Goal: Task Accomplishment & Management: Manage account settings

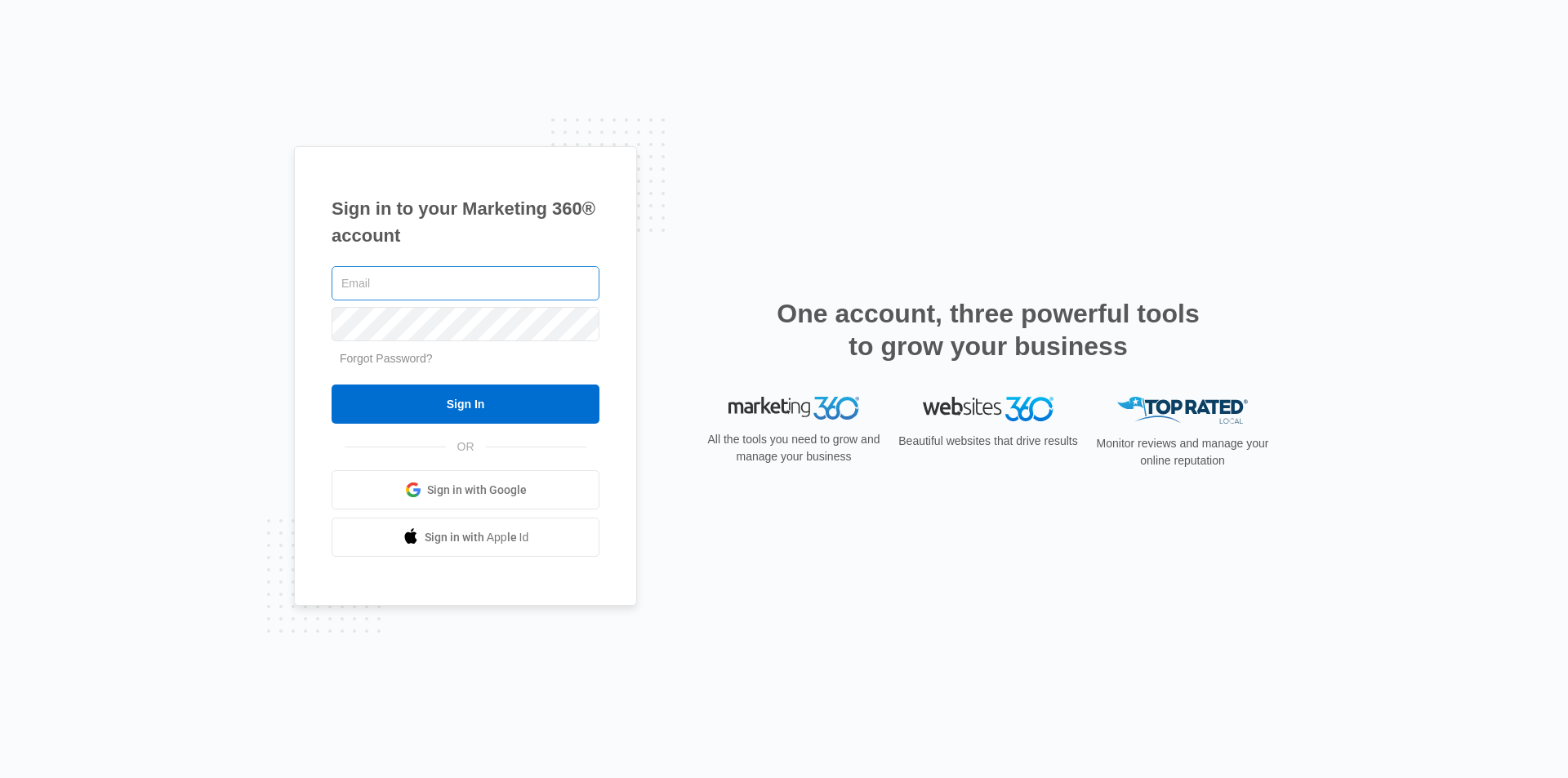
click at [373, 280] on input "text" at bounding box center [465, 283] width 268 height 34
type input "[EMAIL_ADDRESS][DOMAIN_NAME]"
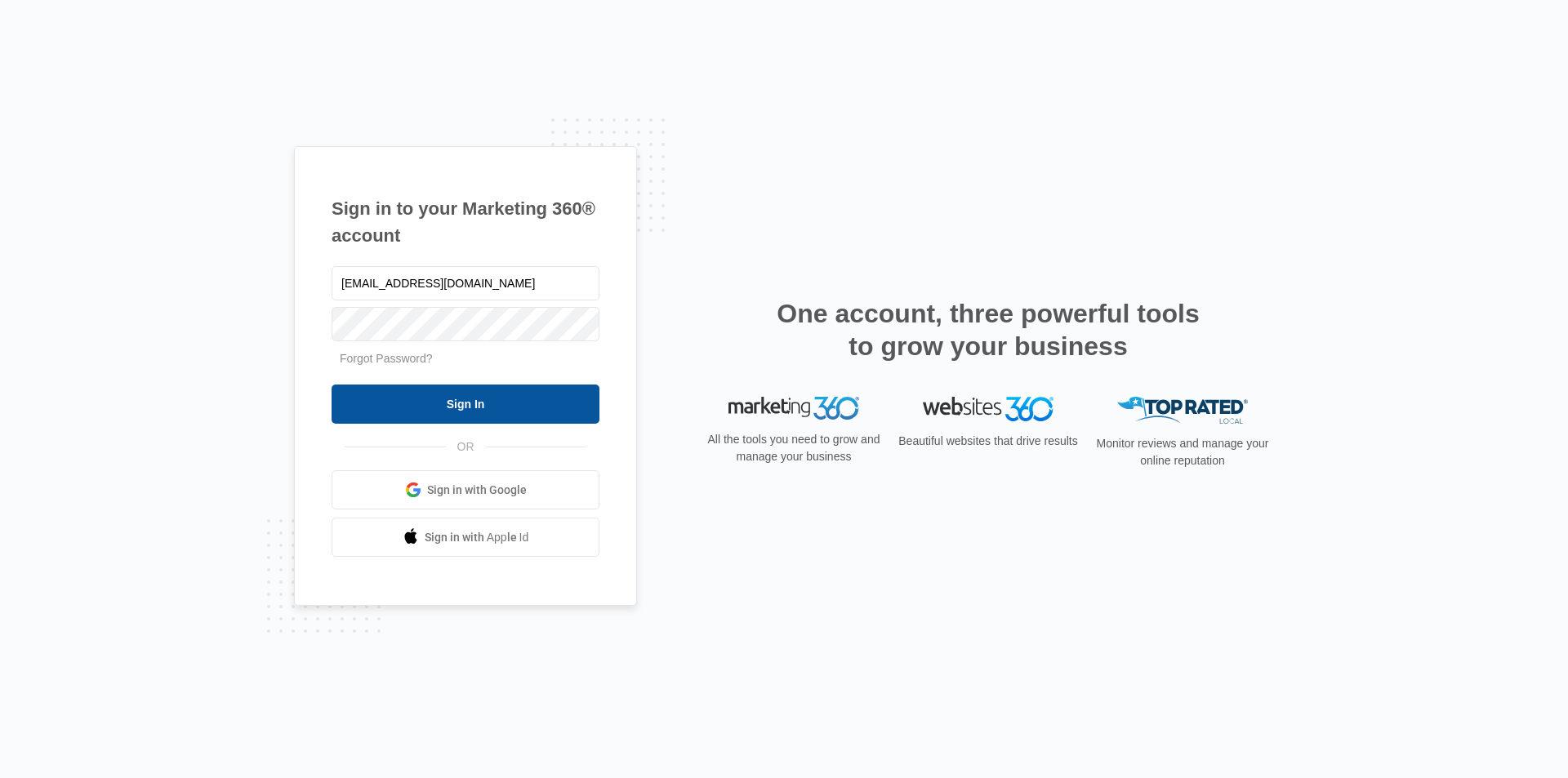
click at [421, 409] on input "Sign In" at bounding box center [465, 404] width 268 height 39
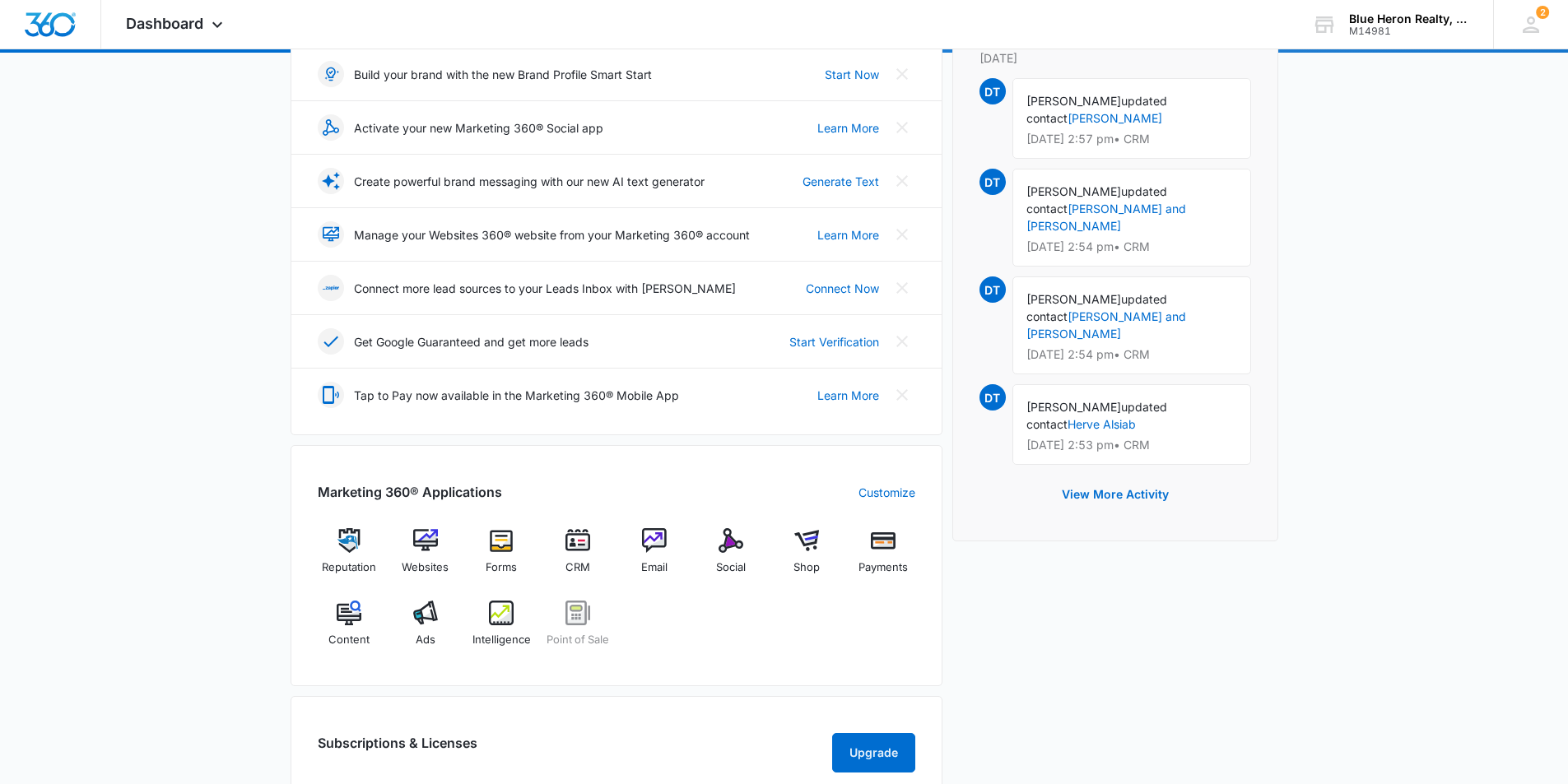
scroll to position [247, 0]
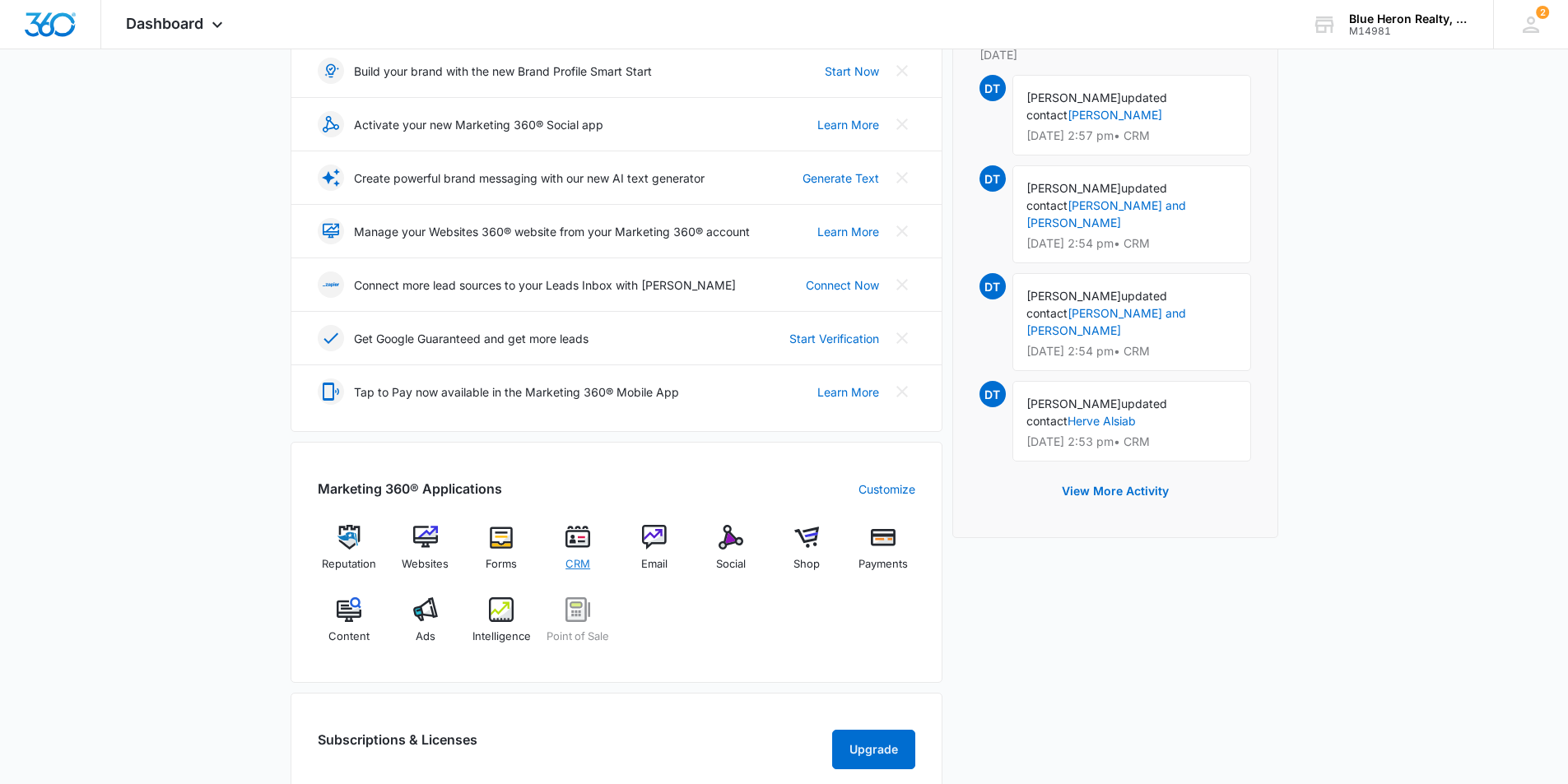
click at [575, 538] on img at bounding box center [577, 537] width 25 height 25
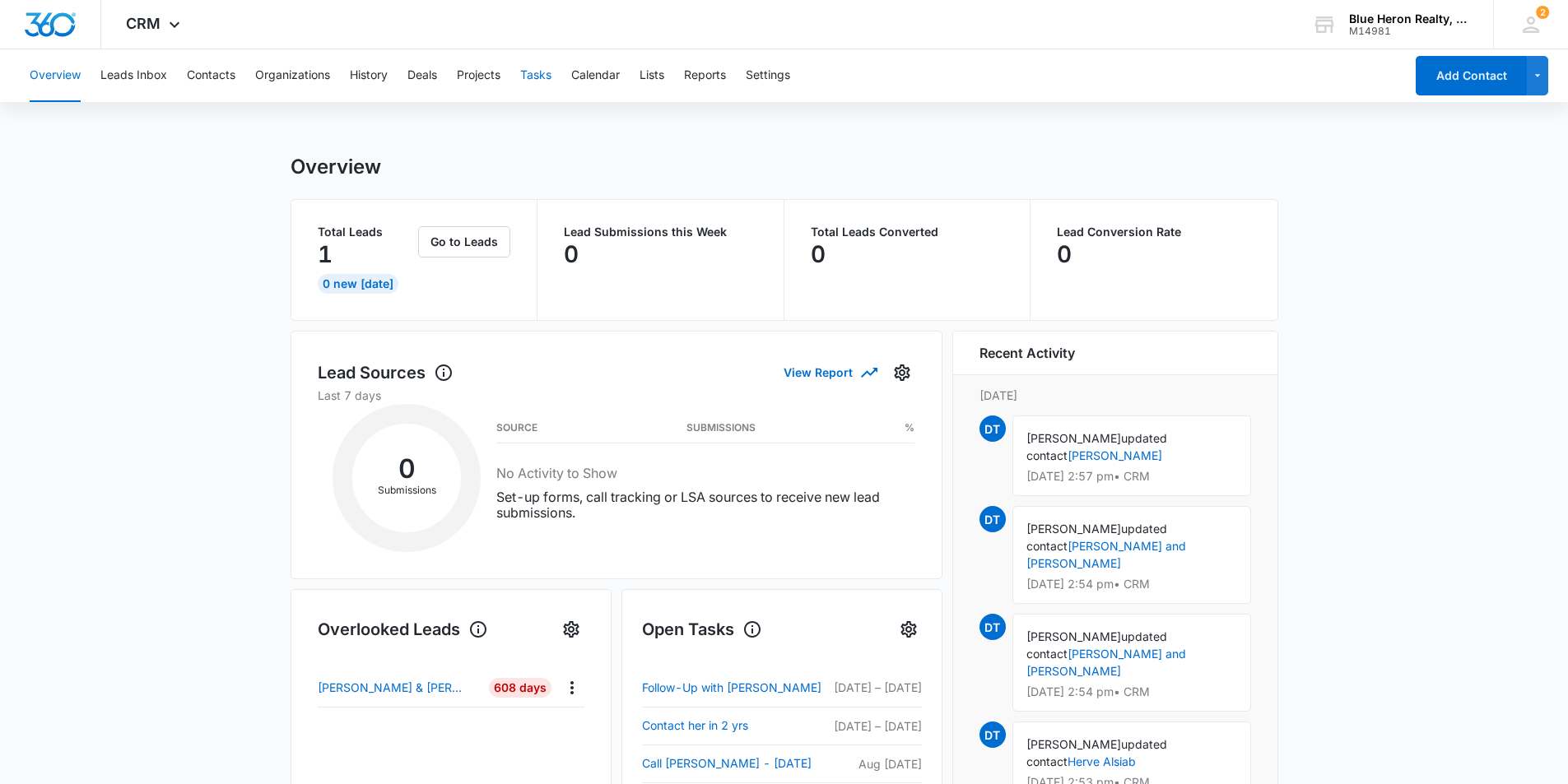
click at [536, 73] on button "Tasks" at bounding box center [536, 75] width 31 height 53
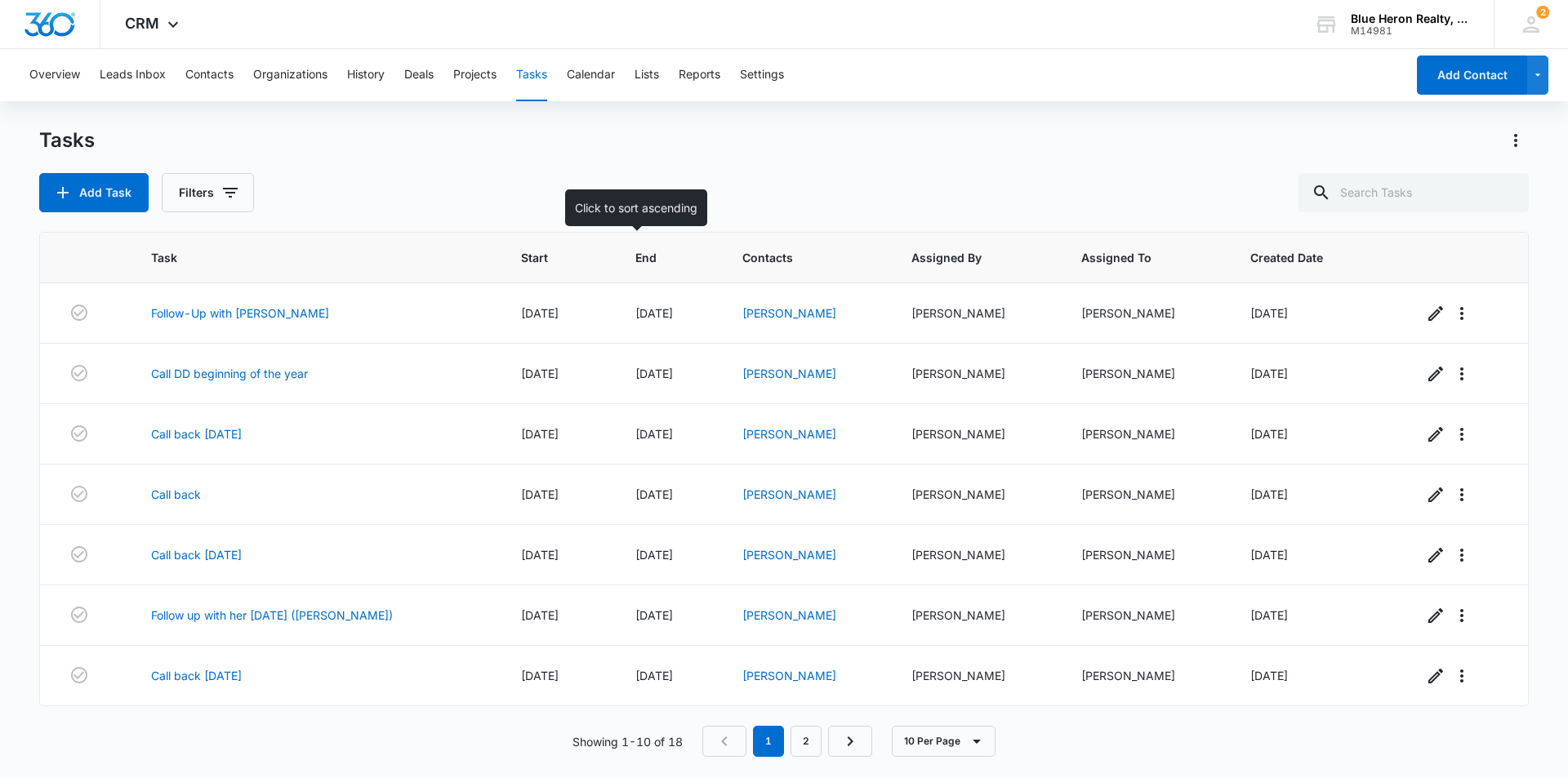
click at [635, 254] on span "End" at bounding box center [657, 257] width 44 height 17
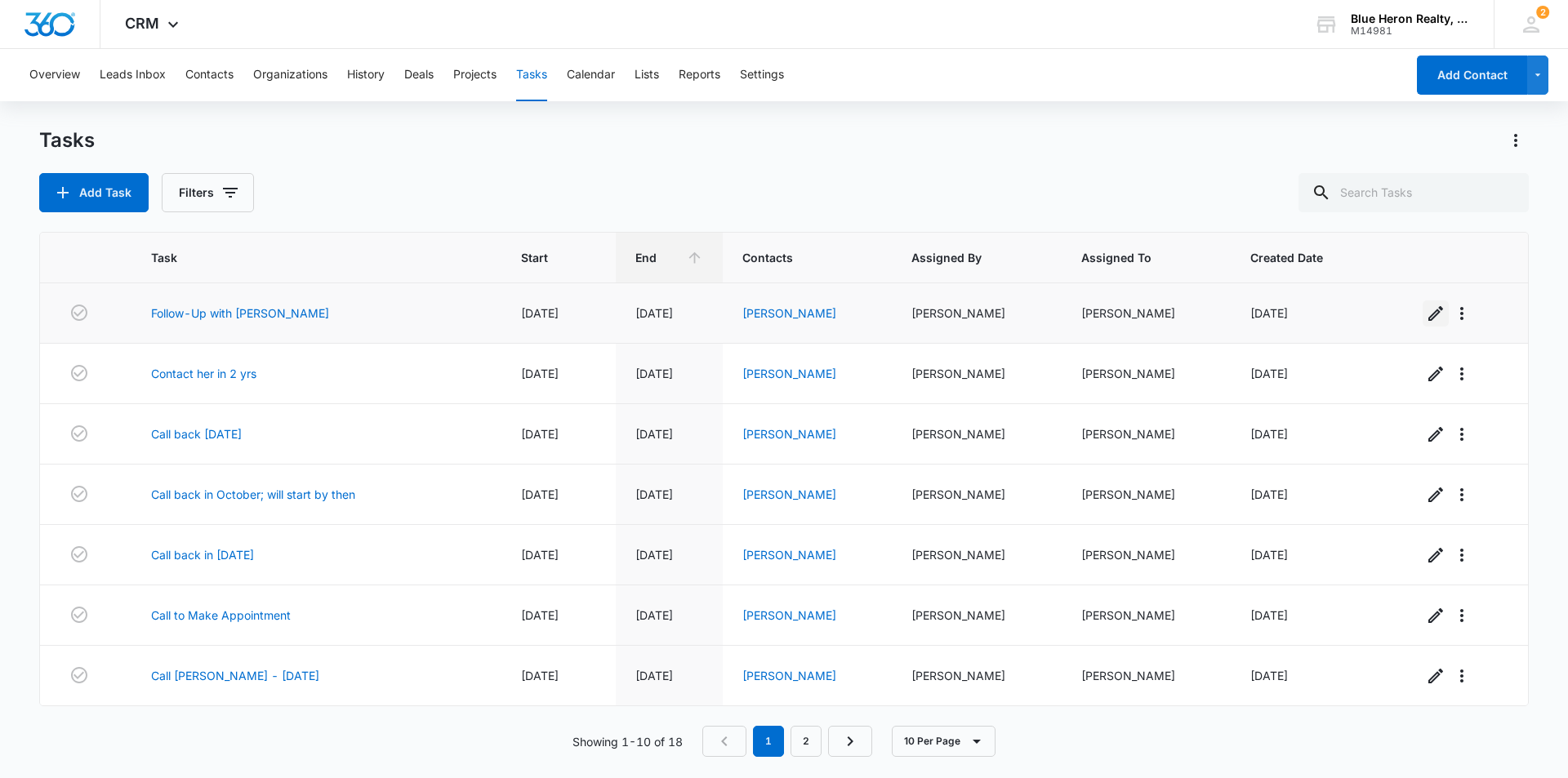
click at [1426, 312] on icon "button" at bounding box center [1435, 313] width 19 height 19
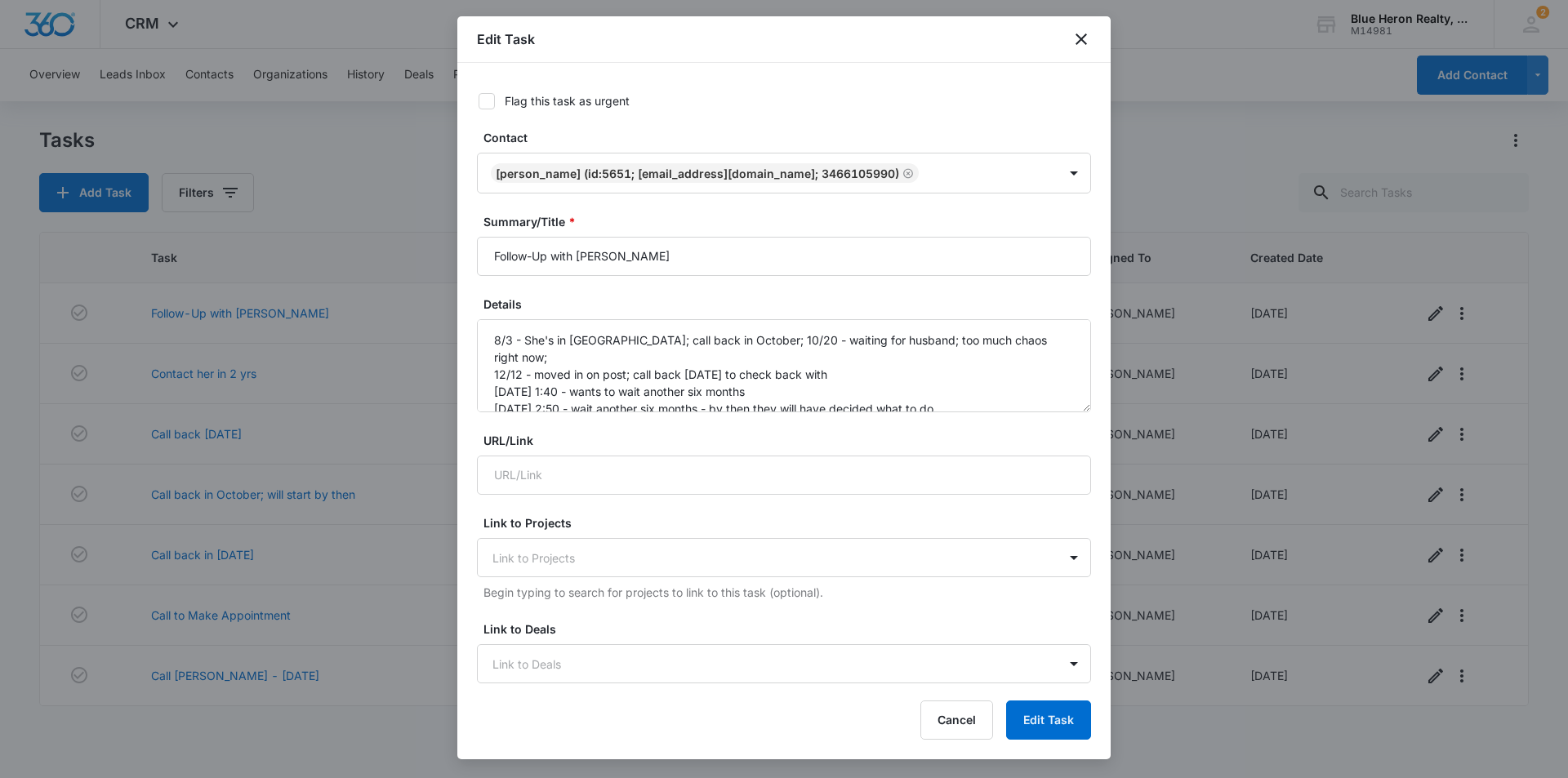
type input "[DATE]"
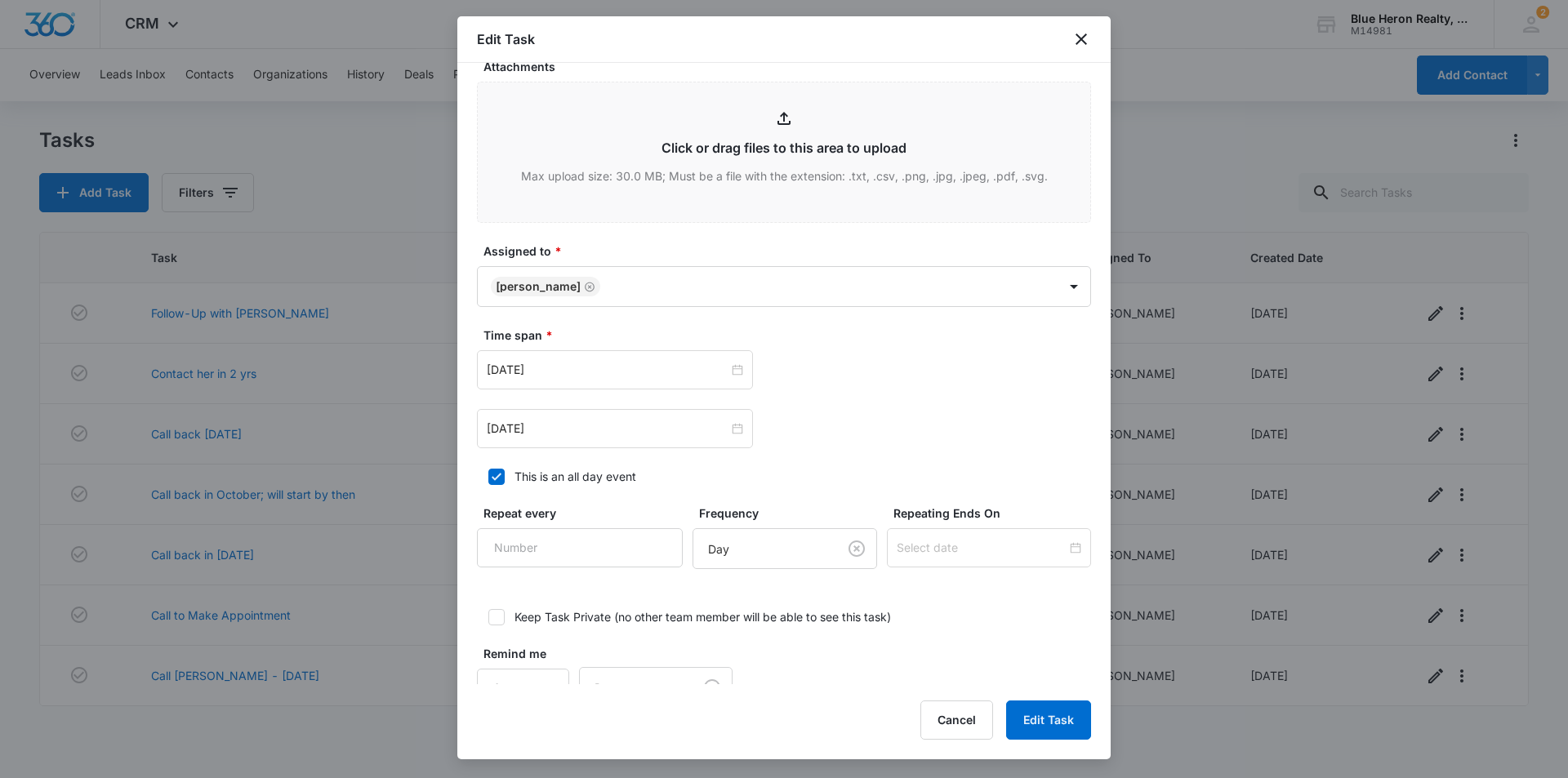
scroll to position [702, 0]
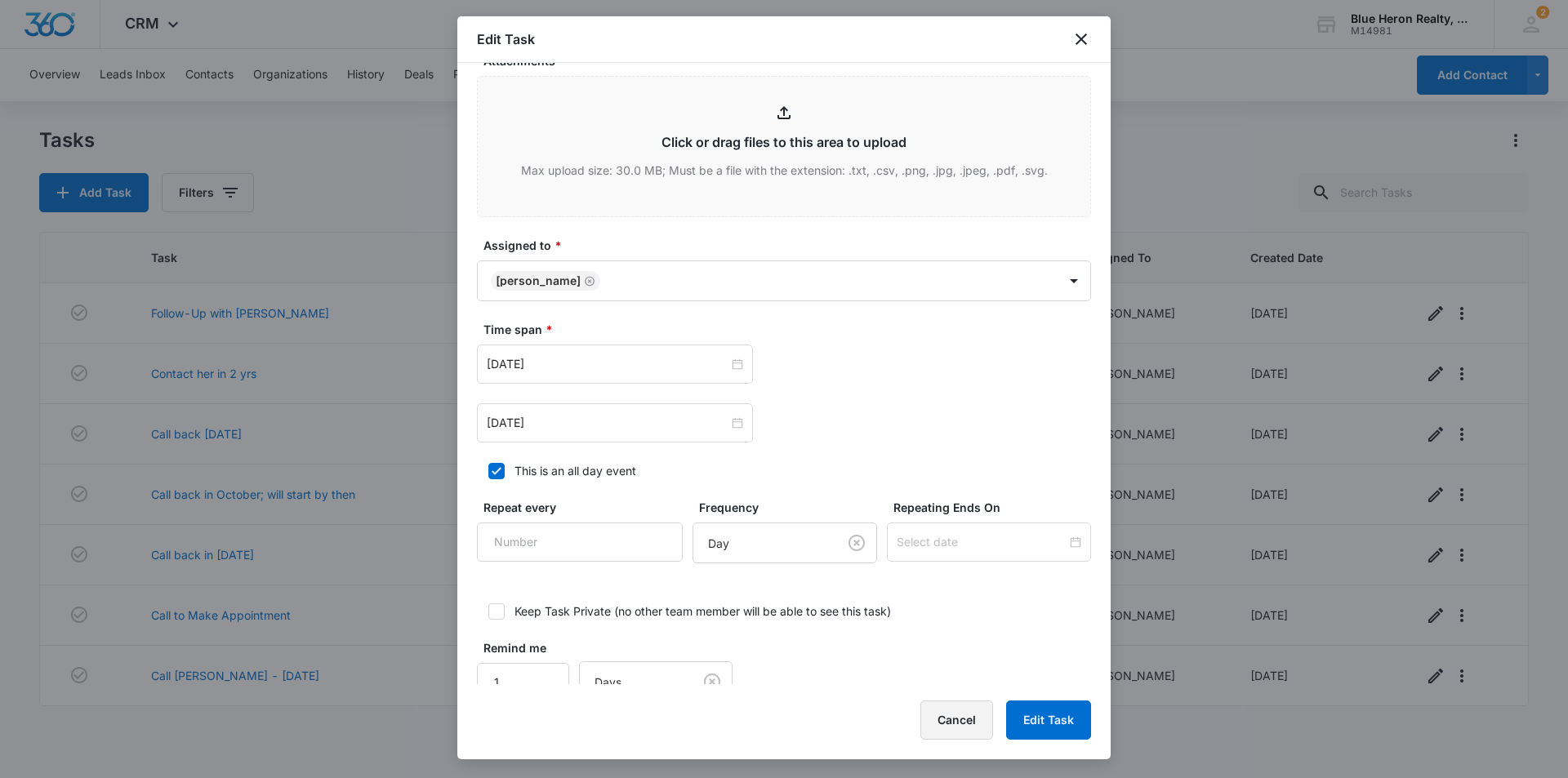
click at [955, 730] on button "Cancel" at bounding box center [956, 720] width 72 height 39
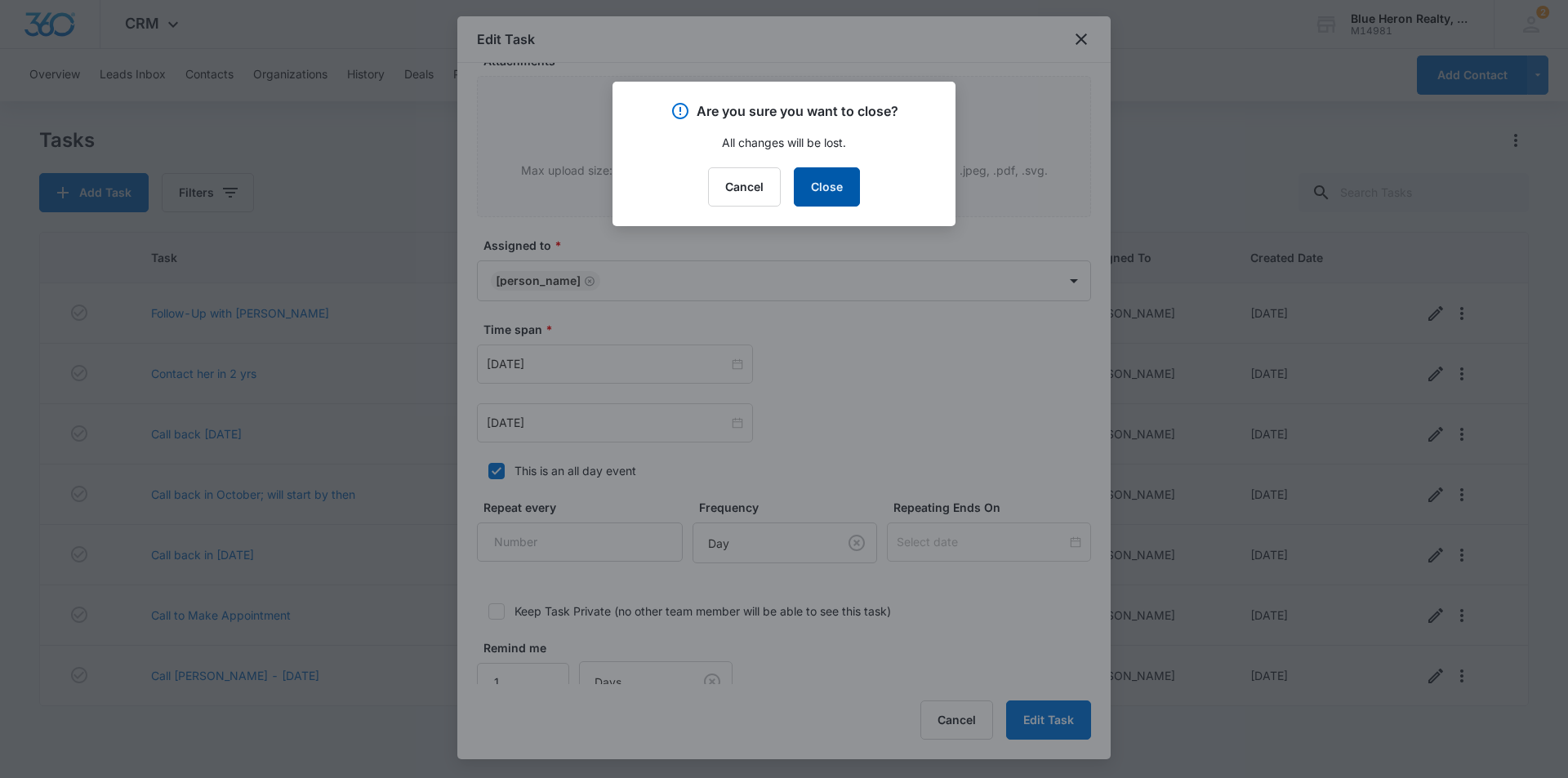
click at [829, 199] on button "Close" at bounding box center [827, 186] width 66 height 39
